Goal: Task Accomplishment & Management: Complete application form

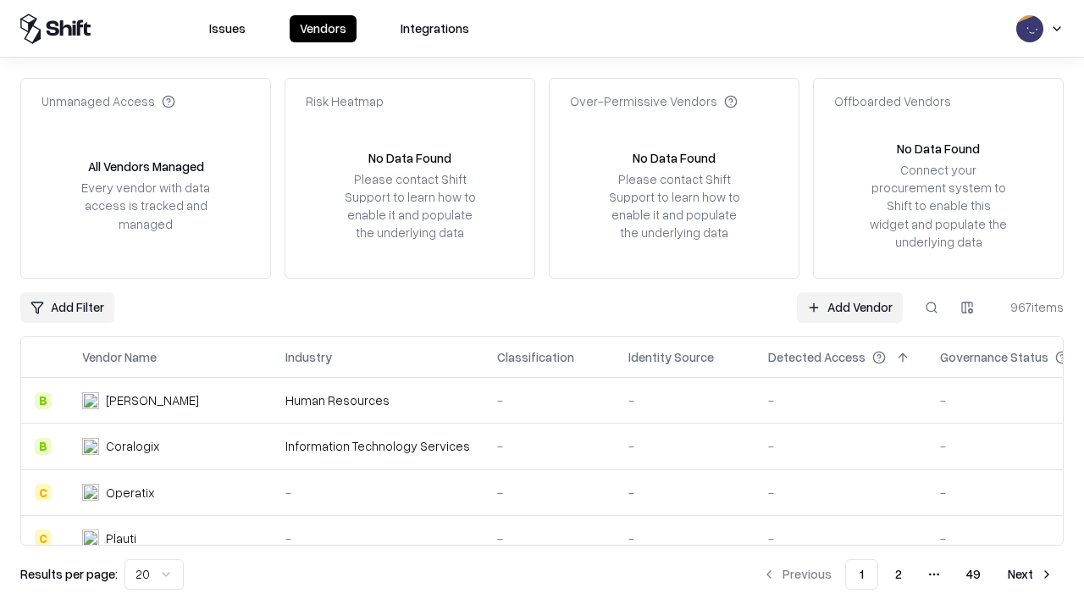
click at [850, 307] on link "Add Vendor" at bounding box center [850, 307] width 106 height 30
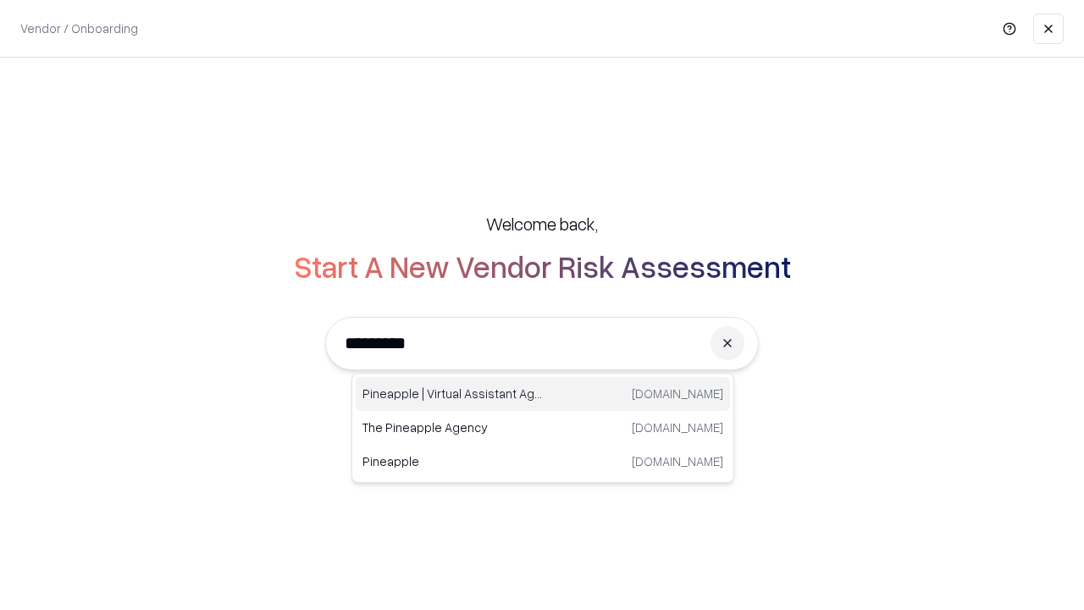
click at [543, 394] on div "Pineapple | Virtual Assistant Agency [DOMAIN_NAME]" at bounding box center [543, 394] width 374 height 34
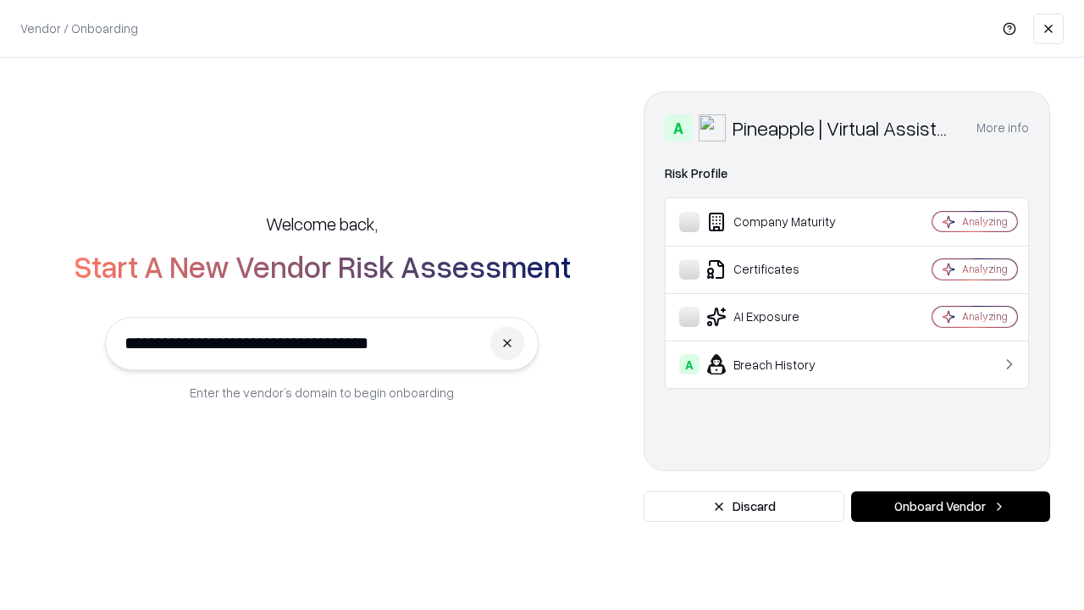
type input "**********"
click at [950, 506] on button "Onboard Vendor" at bounding box center [950, 506] width 199 height 30
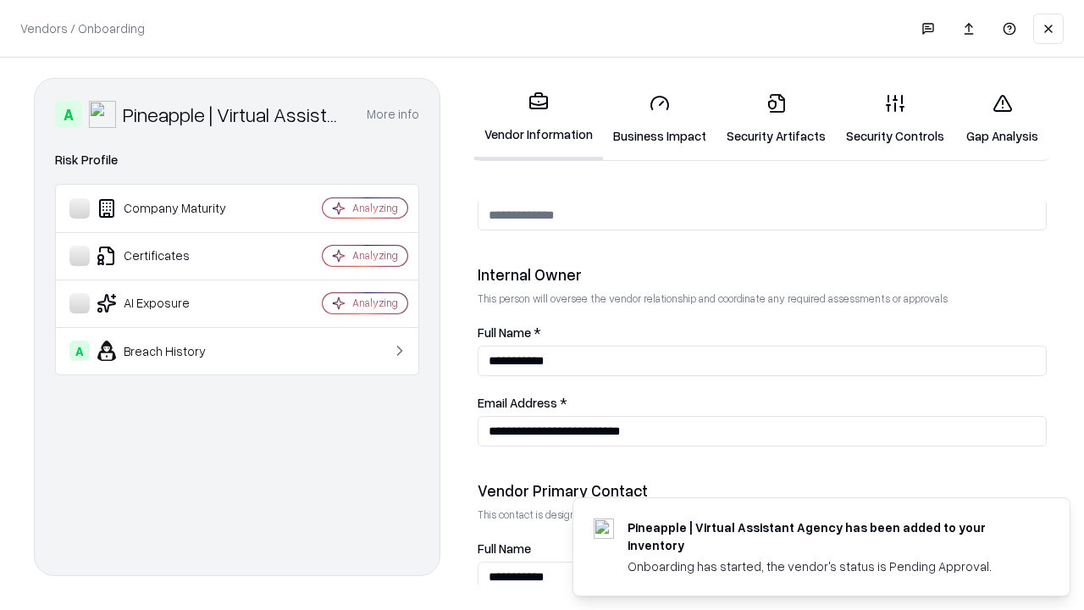
scroll to position [877, 0]
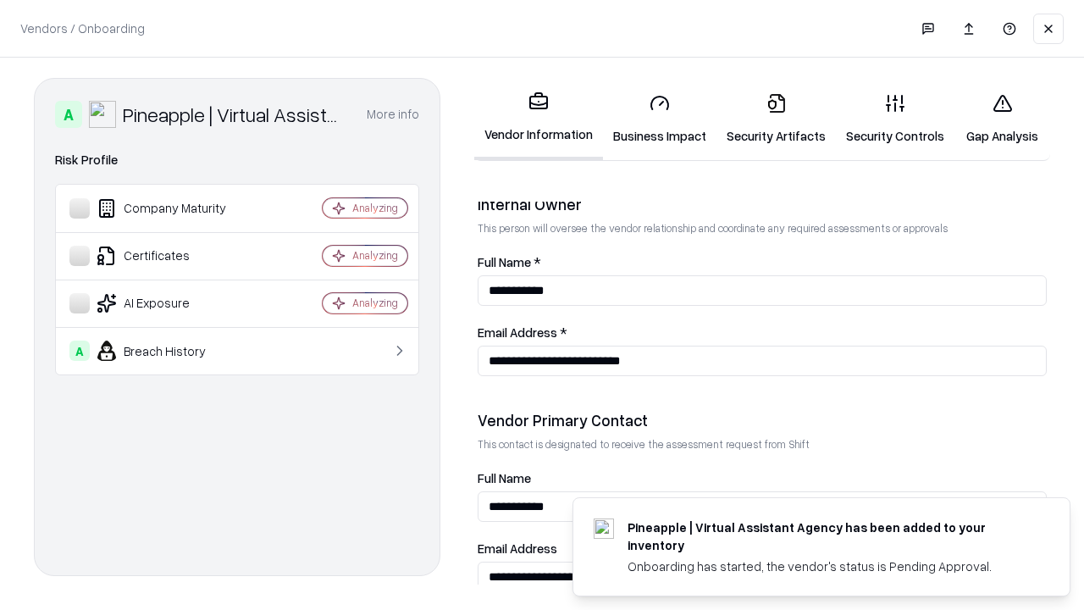
click at [660, 119] on link "Business Impact" at bounding box center [659, 119] width 113 height 79
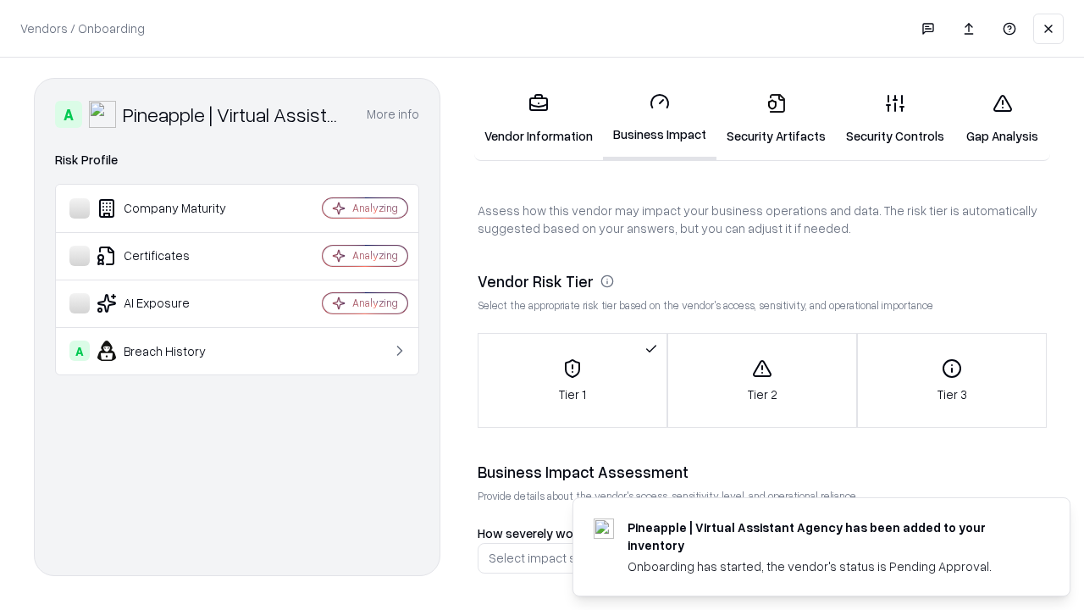
click at [776, 119] on link "Security Artifacts" at bounding box center [776, 119] width 119 height 79
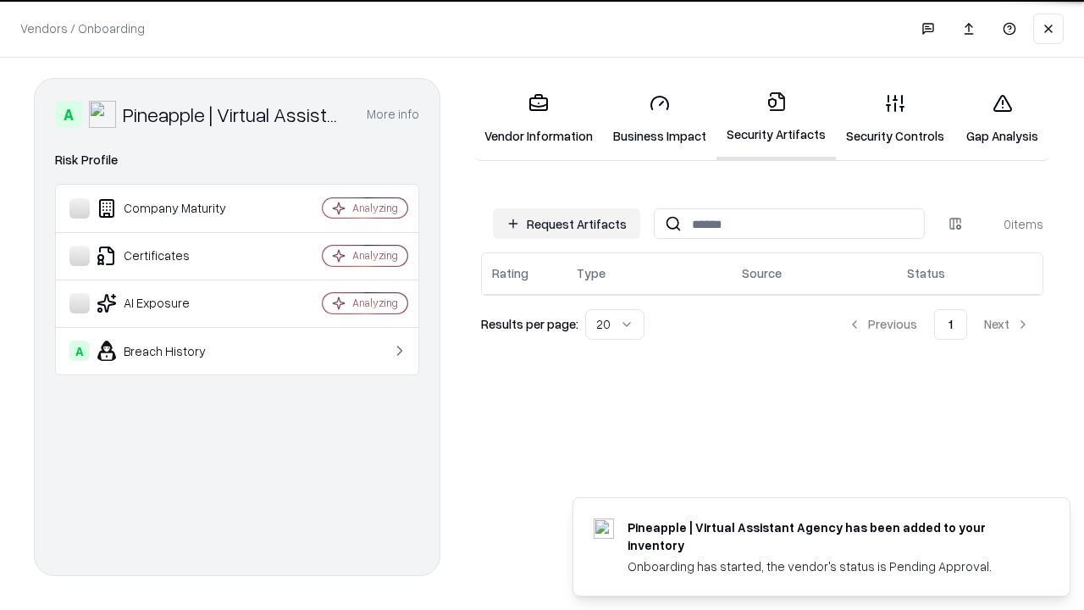
click at [567, 223] on button "Request Artifacts" at bounding box center [566, 223] width 147 height 30
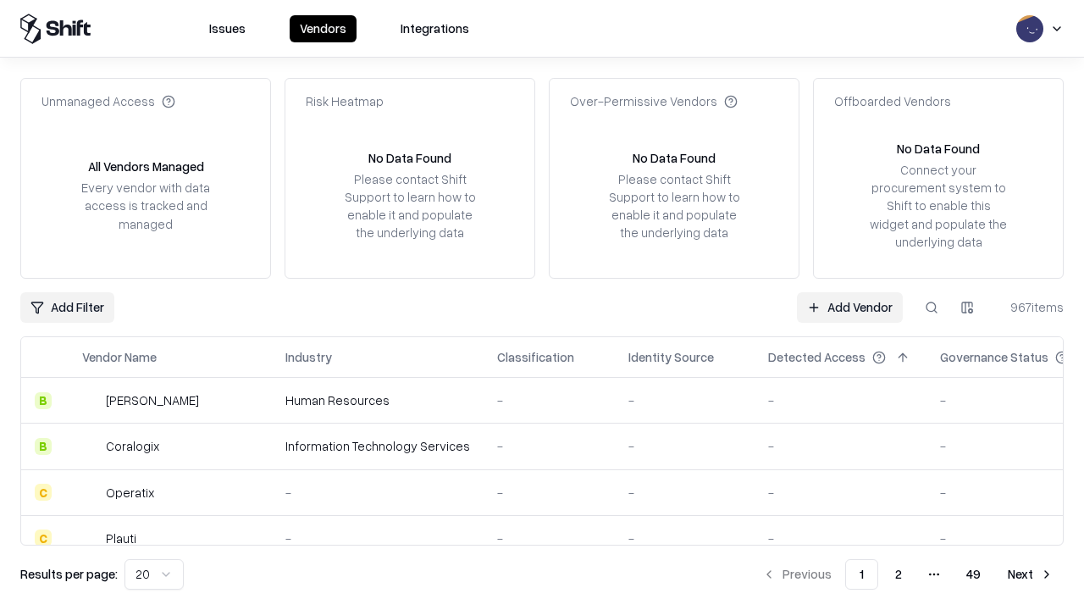
click at [850, 307] on link "Add Vendor" at bounding box center [850, 307] width 106 height 30
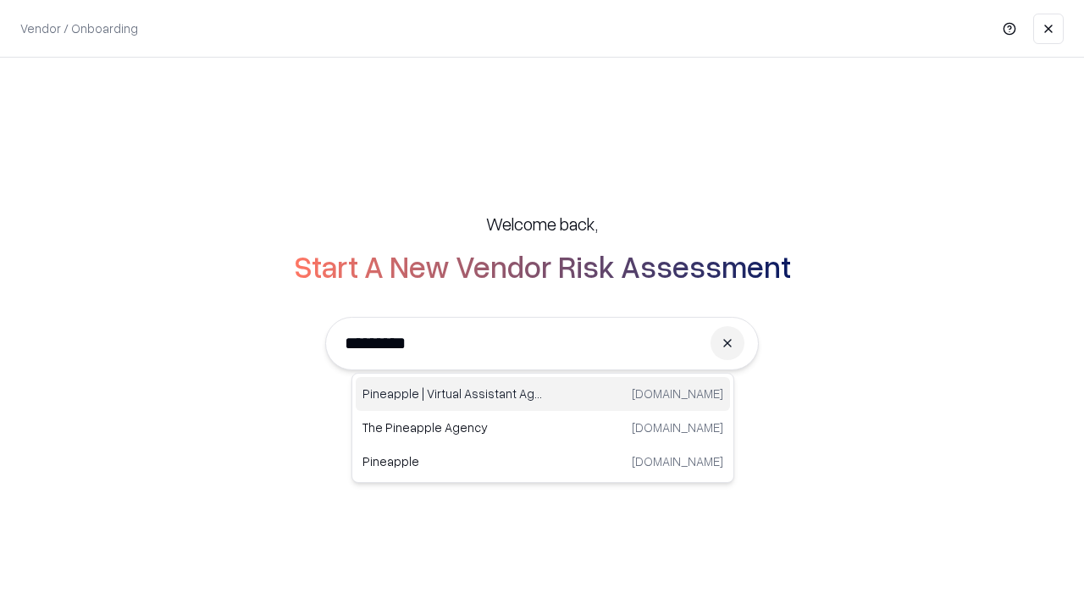
click at [543, 394] on div "Pineapple | Virtual Assistant Agency [DOMAIN_NAME]" at bounding box center [543, 394] width 374 height 34
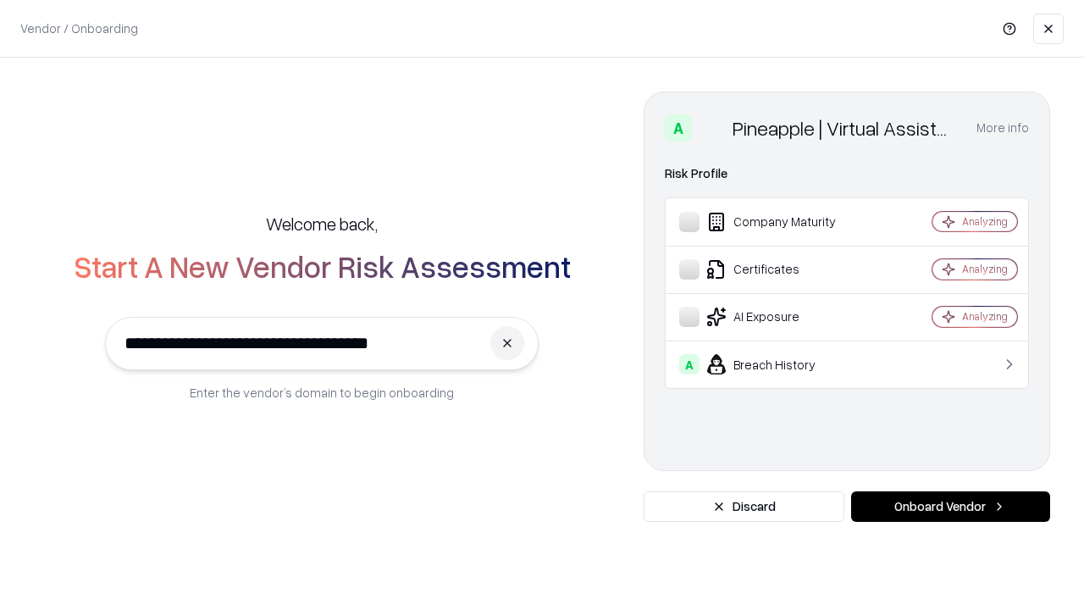
type input "**********"
click at [950, 506] on button "Onboard Vendor" at bounding box center [950, 506] width 199 height 30
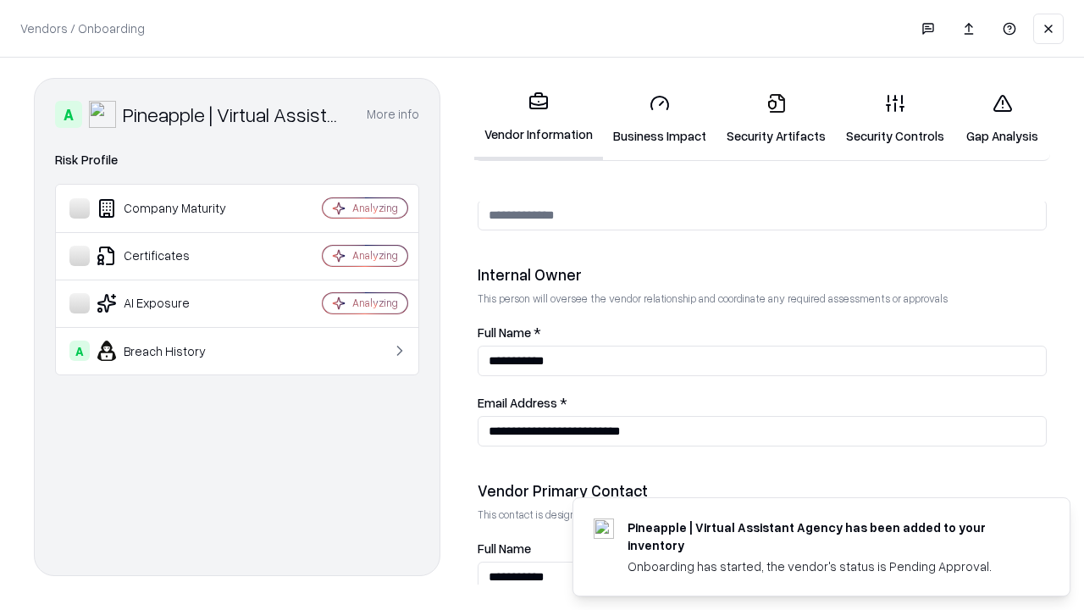
scroll to position [877, 0]
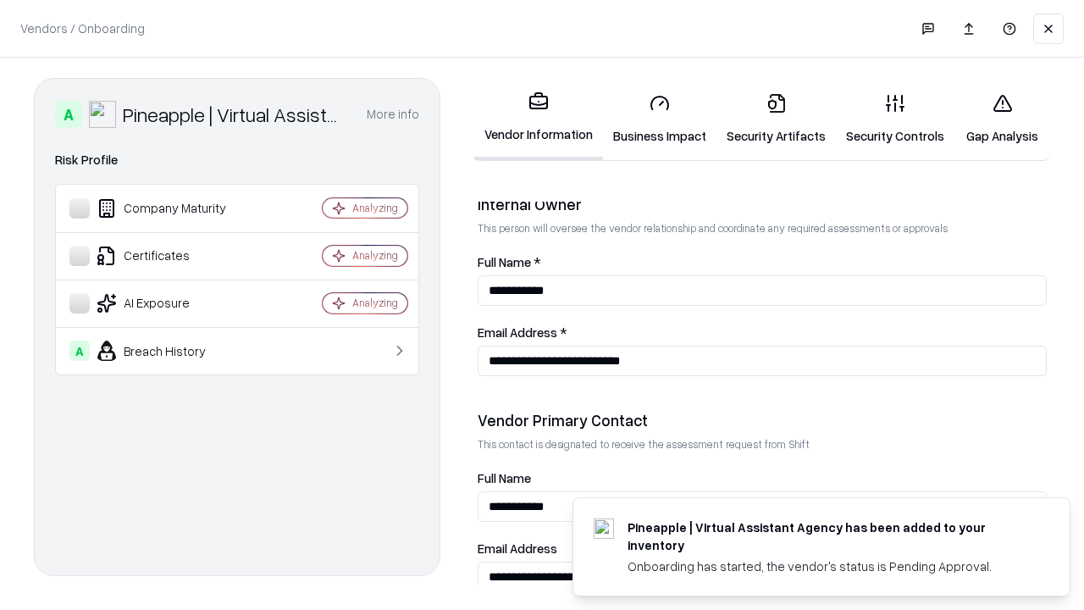
click at [1002, 119] on link "Gap Analysis" at bounding box center [1003, 119] width 96 height 79
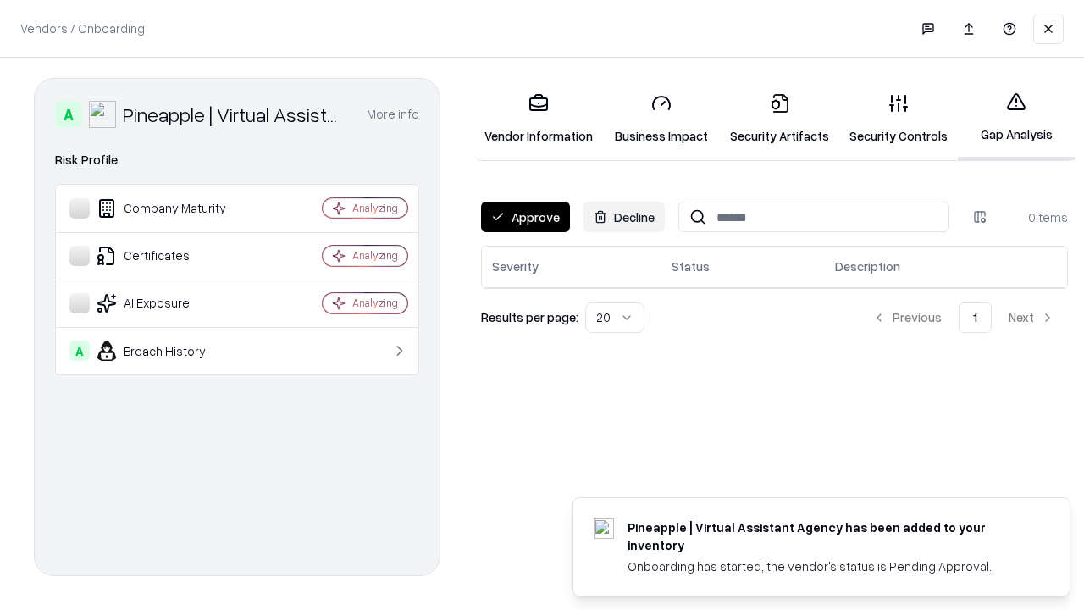
click at [525, 217] on button "Approve" at bounding box center [525, 217] width 89 height 30
